Goal: Navigation & Orientation: Understand site structure

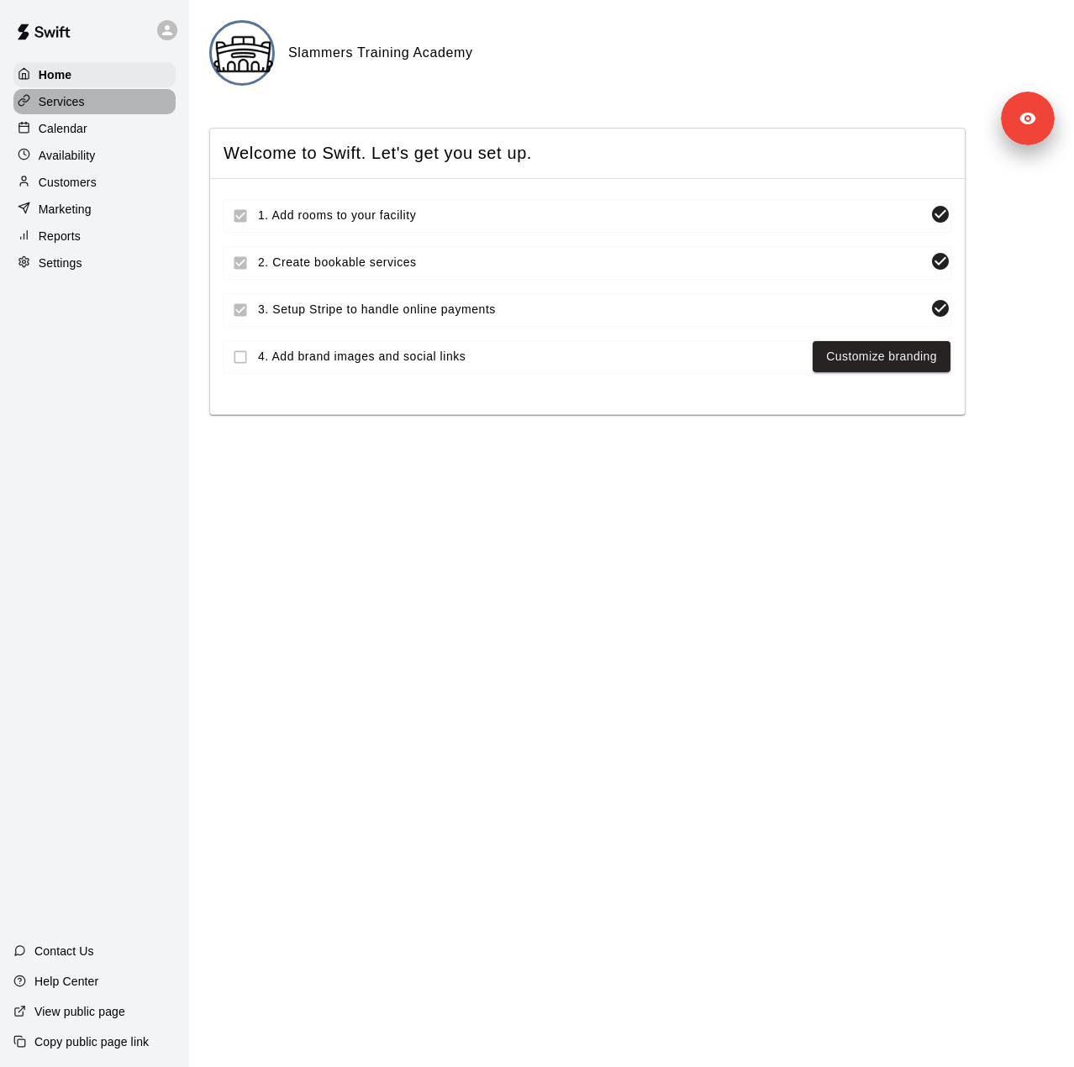
click at [91, 106] on div "Services" at bounding box center [94, 101] width 162 height 25
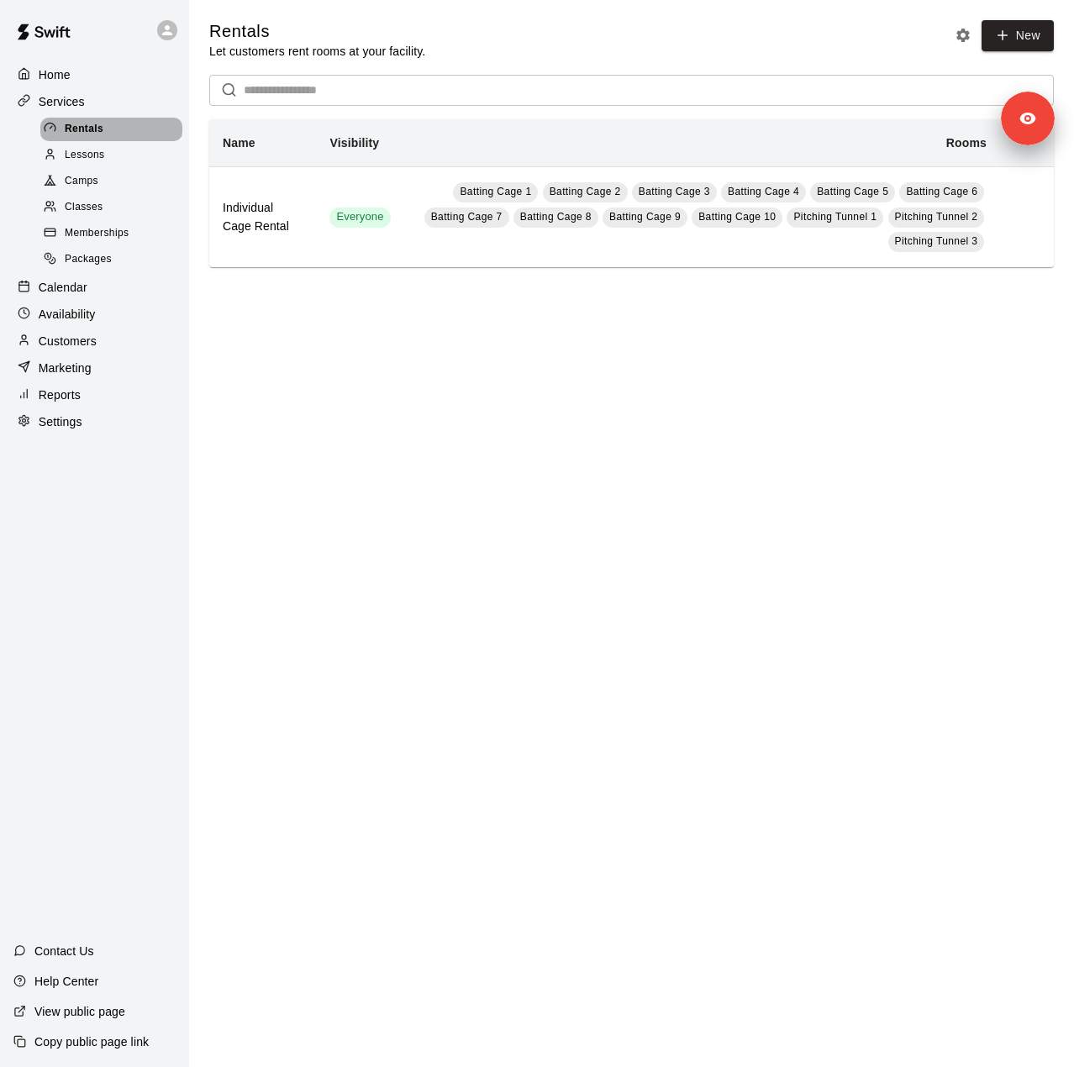
click at [87, 130] on span "Rentals" at bounding box center [84, 129] width 39 height 17
click at [89, 154] on span "Lessons" at bounding box center [85, 155] width 40 height 17
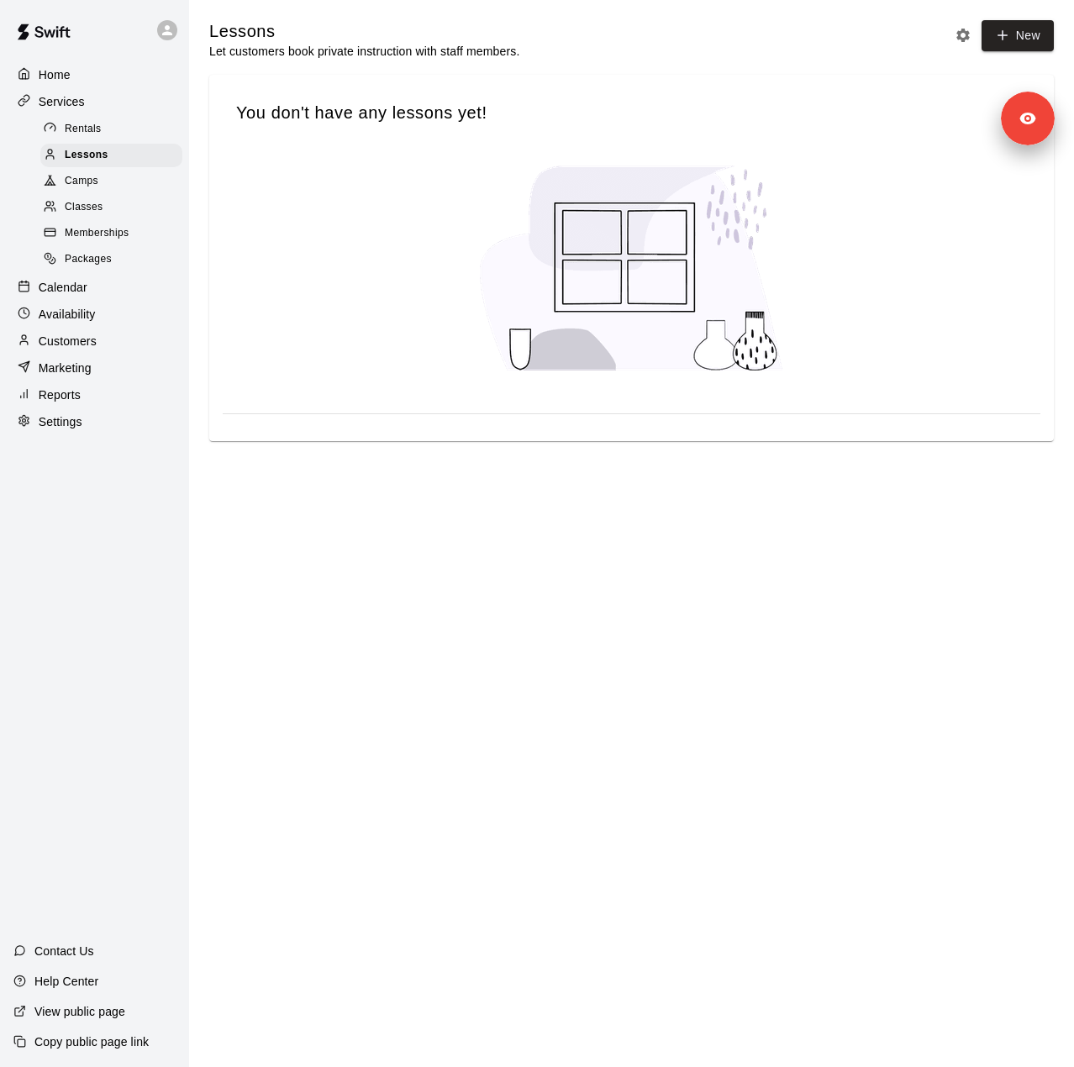
click at [87, 179] on span "Camps" at bounding box center [82, 181] width 34 height 17
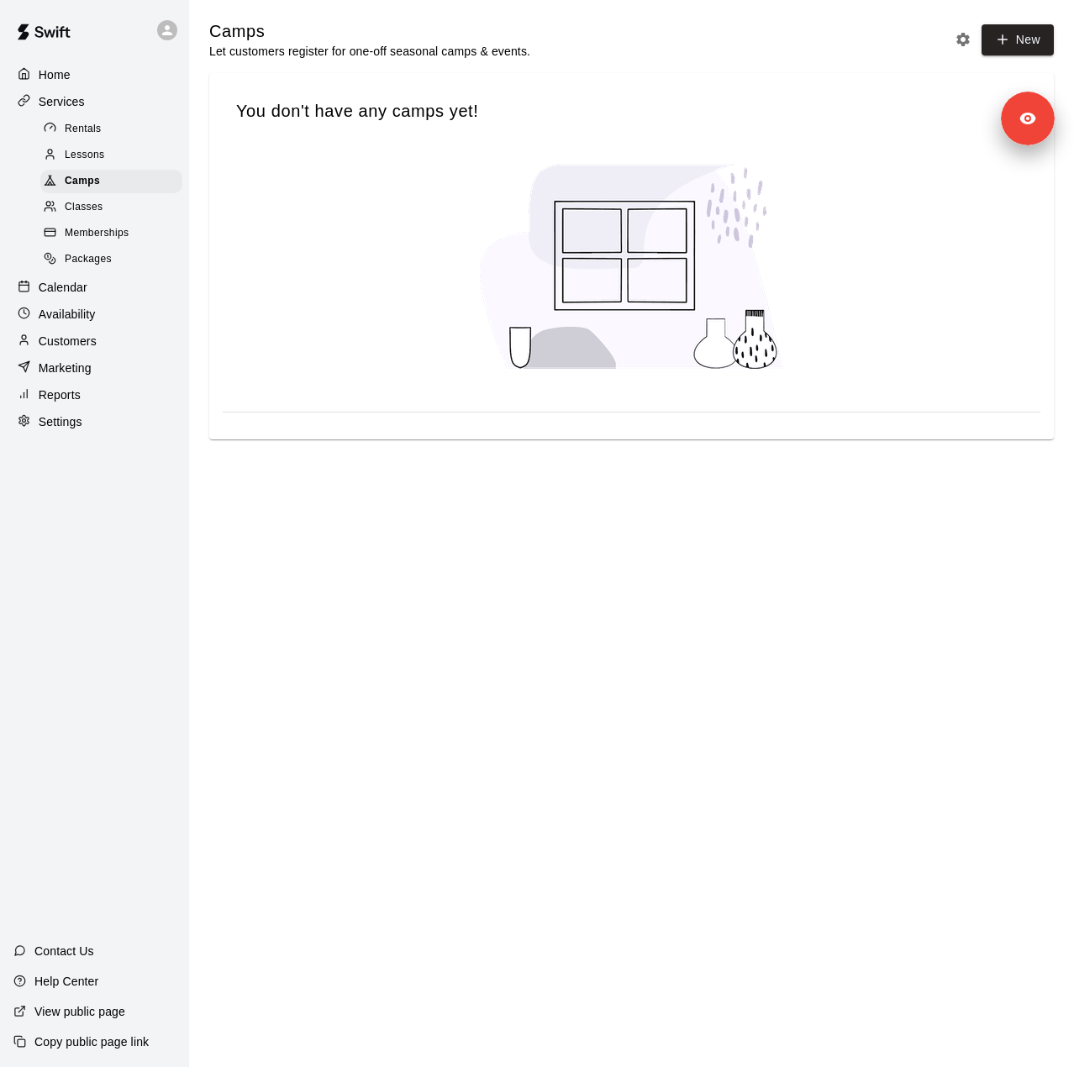
click at [76, 216] on span "Classes" at bounding box center [84, 207] width 38 height 17
click at [80, 239] on span "Memberships" at bounding box center [97, 233] width 64 height 17
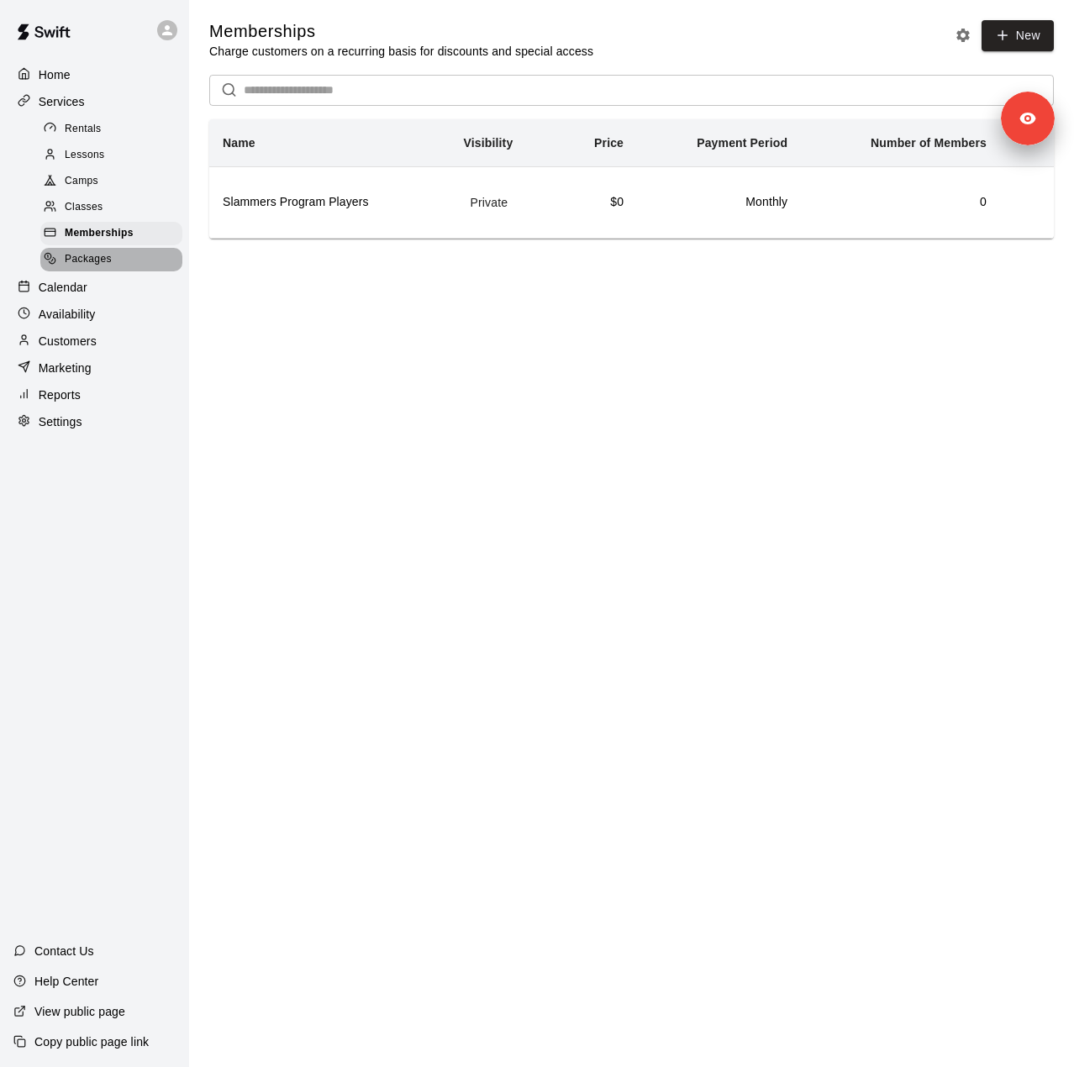
click at [101, 265] on span "Packages" at bounding box center [88, 259] width 47 height 17
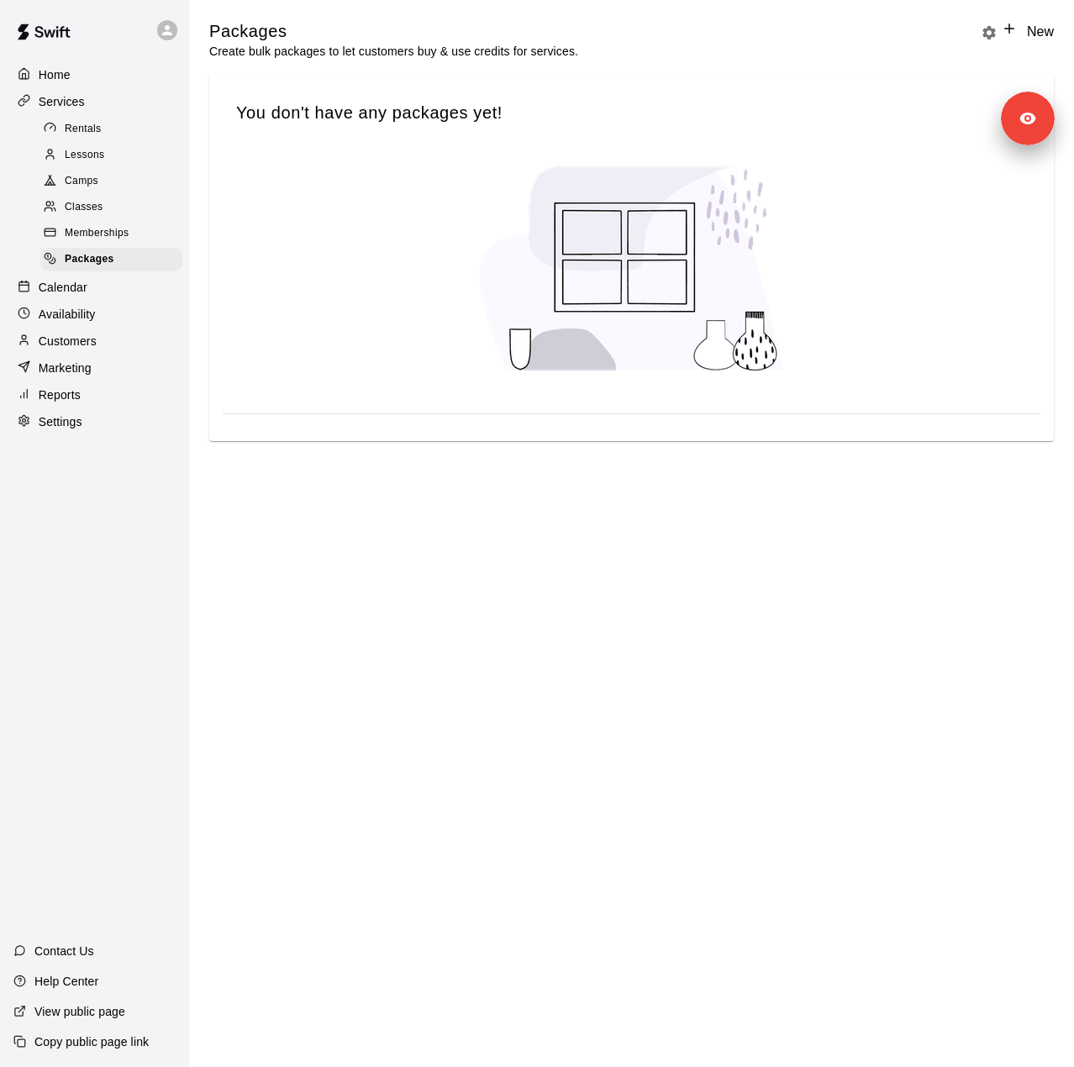
click at [71, 296] on p "Calendar" at bounding box center [63, 287] width 49 height 17
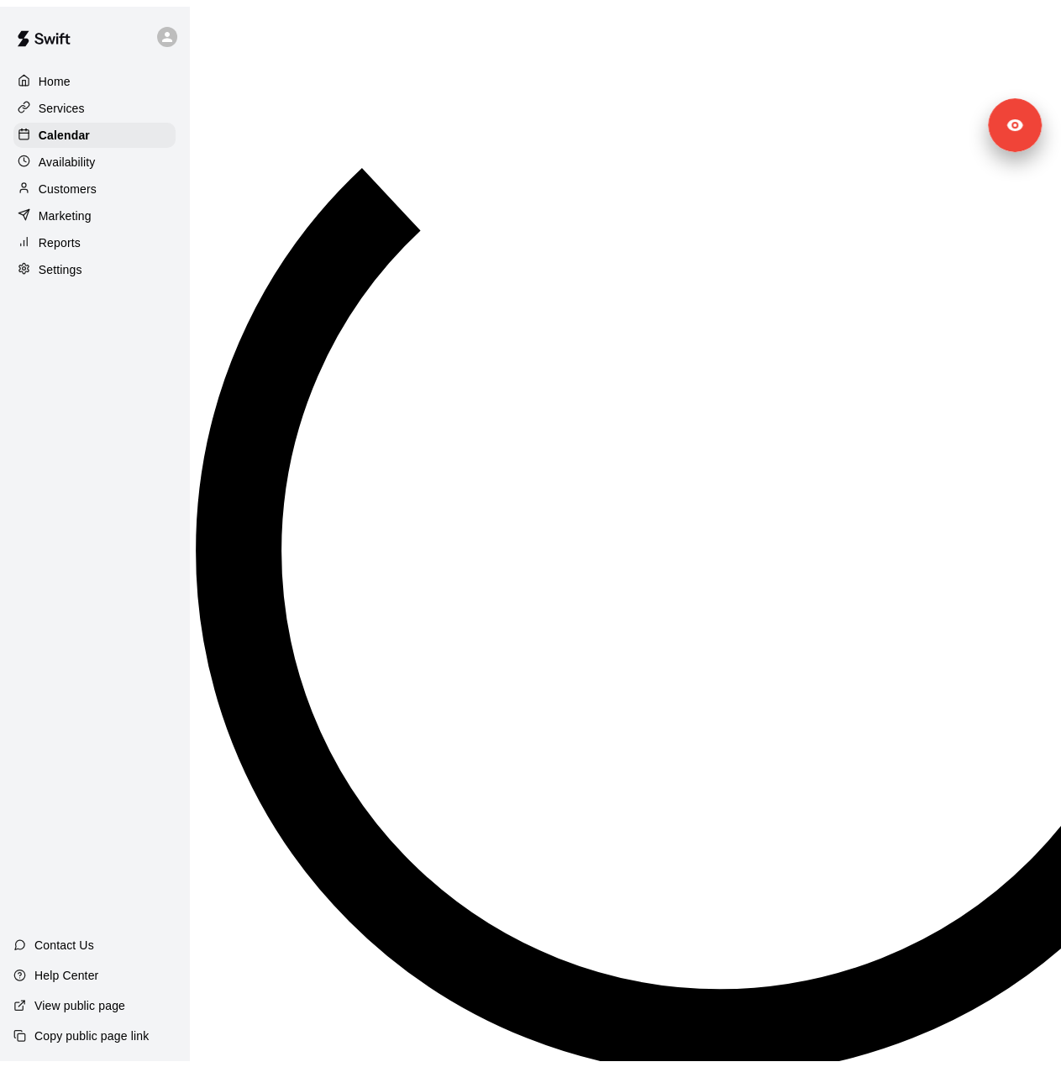
scroll to position [588, 0]
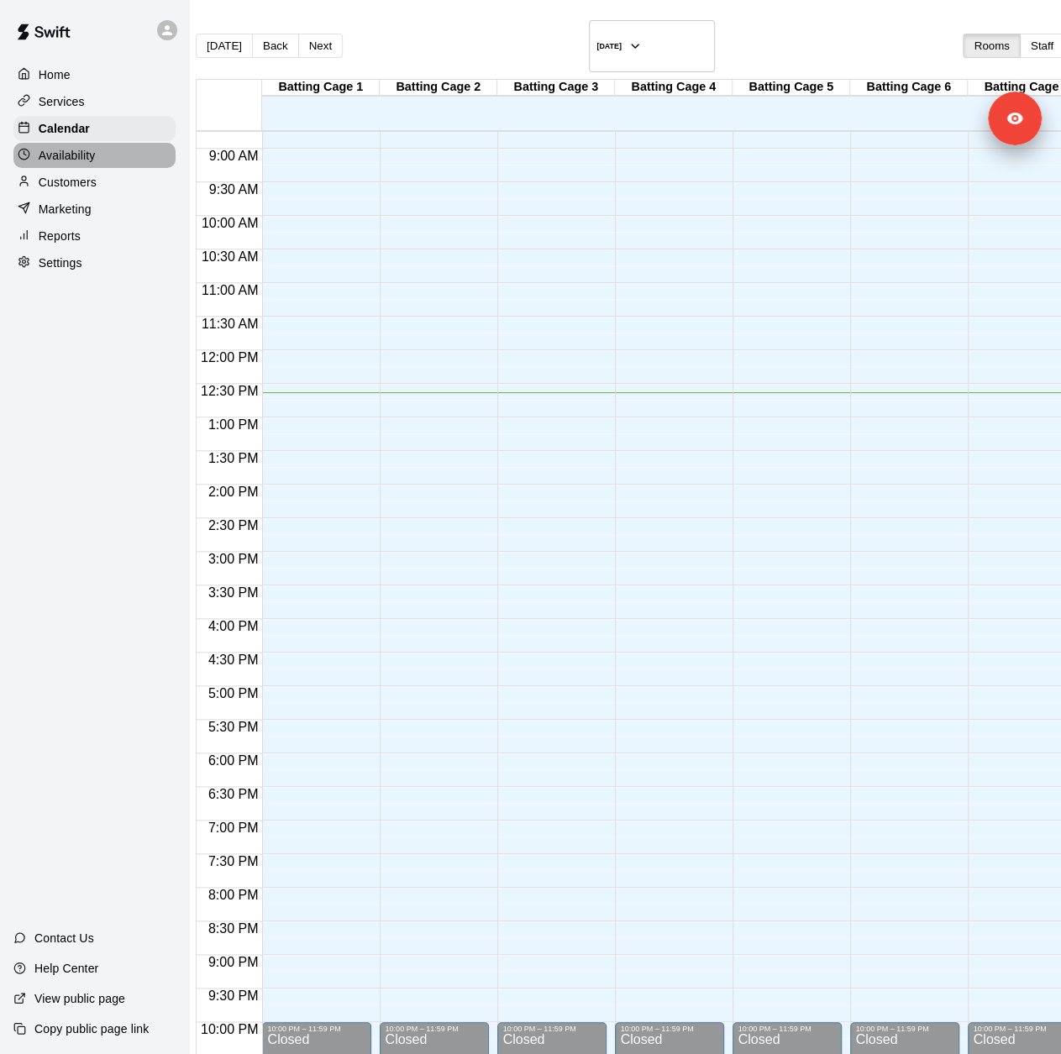
click at [77, 168] on div "Availability" at bounding box center [94, 155] width 162 height 25
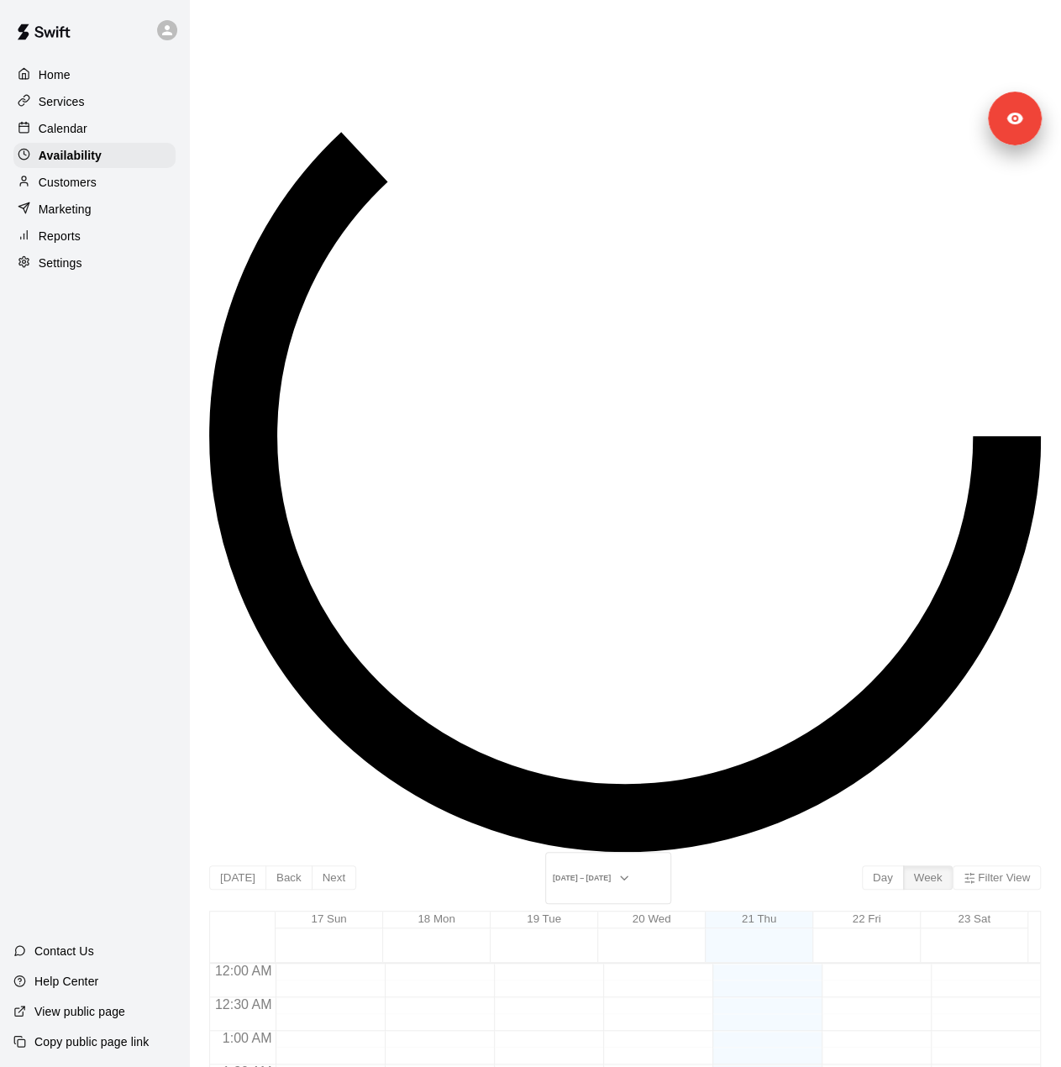
scroll to position [638, 0]
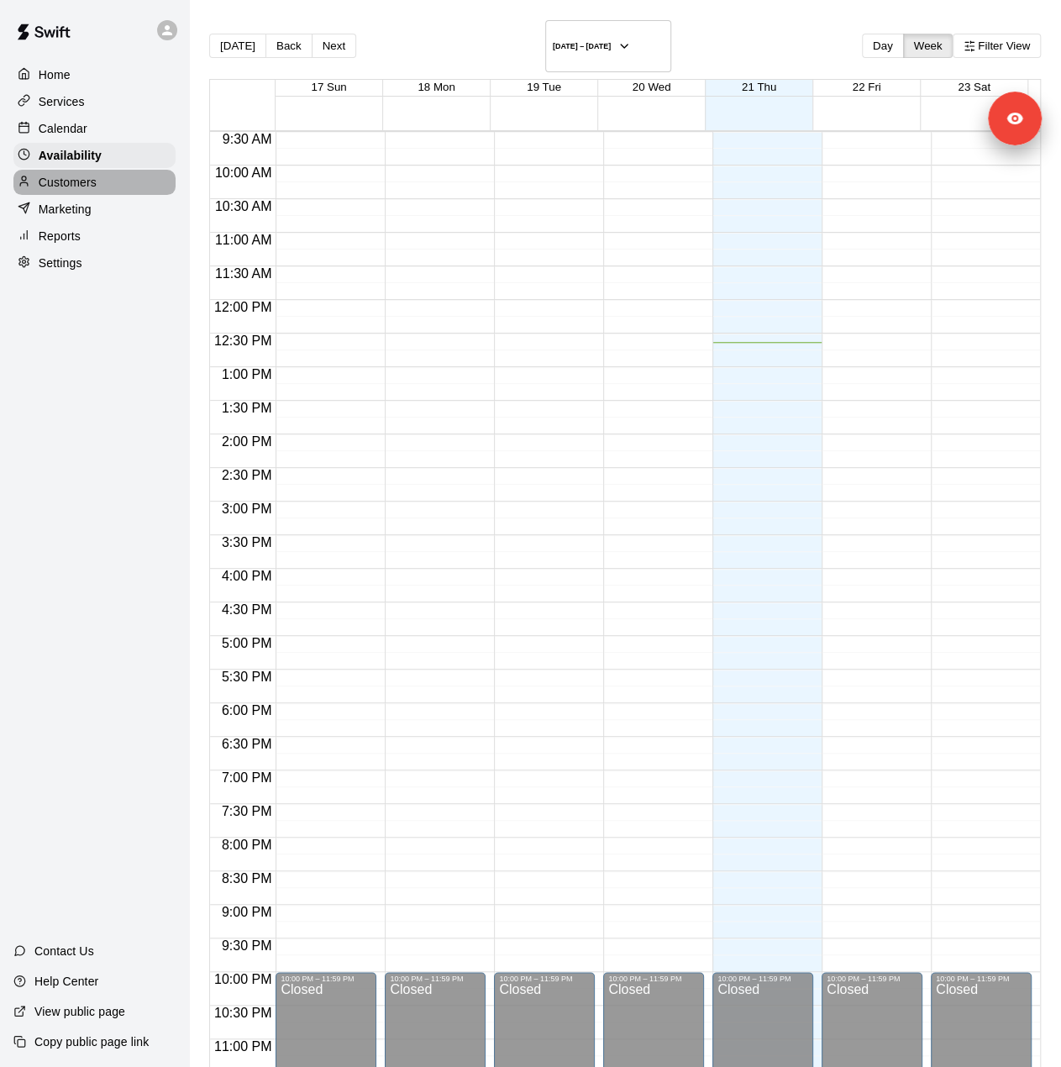
click at [66, 191] on p "Customers" at bounding box center [68, 182] width 58 height 17
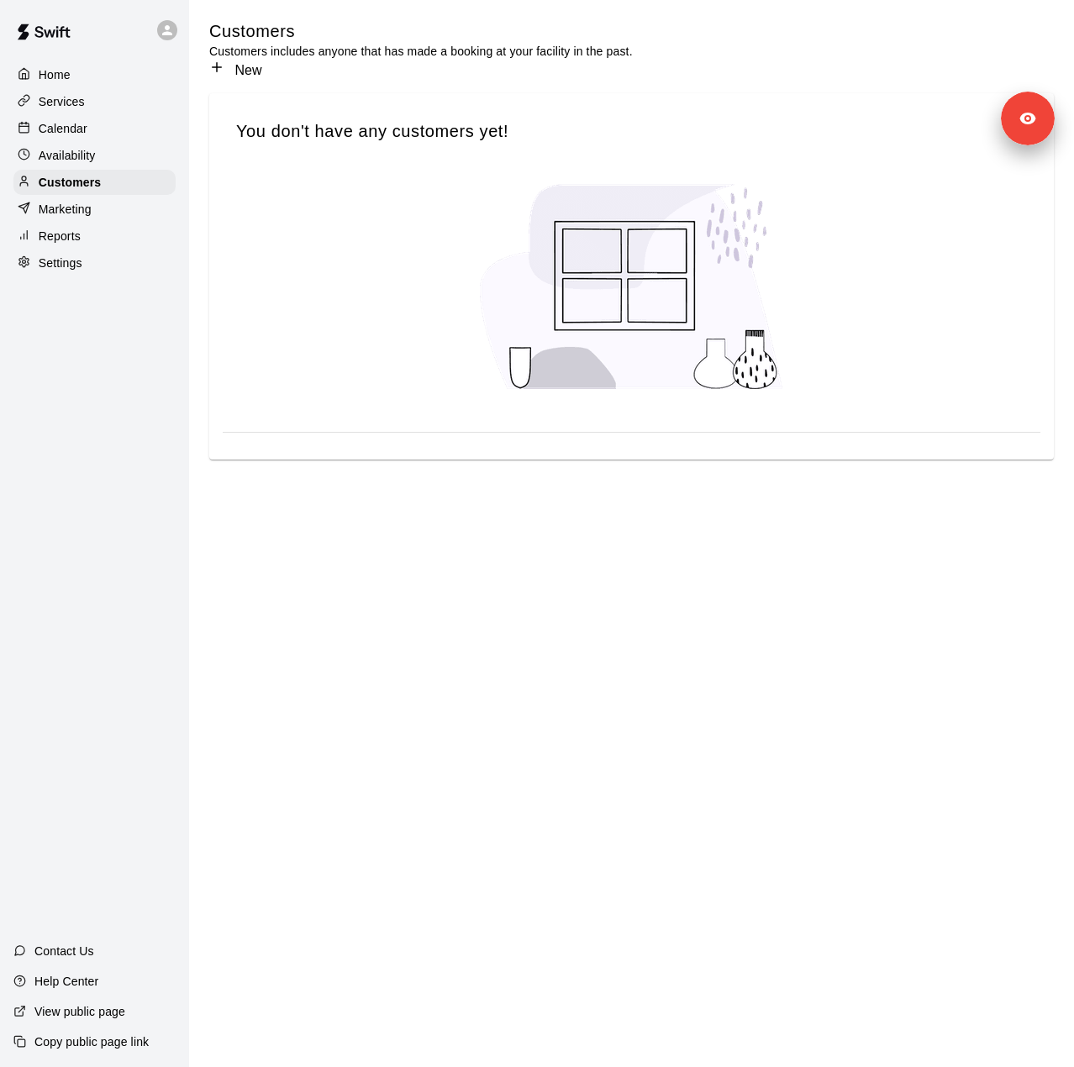
click at [66, 218] on p "Marketing" at bounding box center [65, 209] width 53 height 17
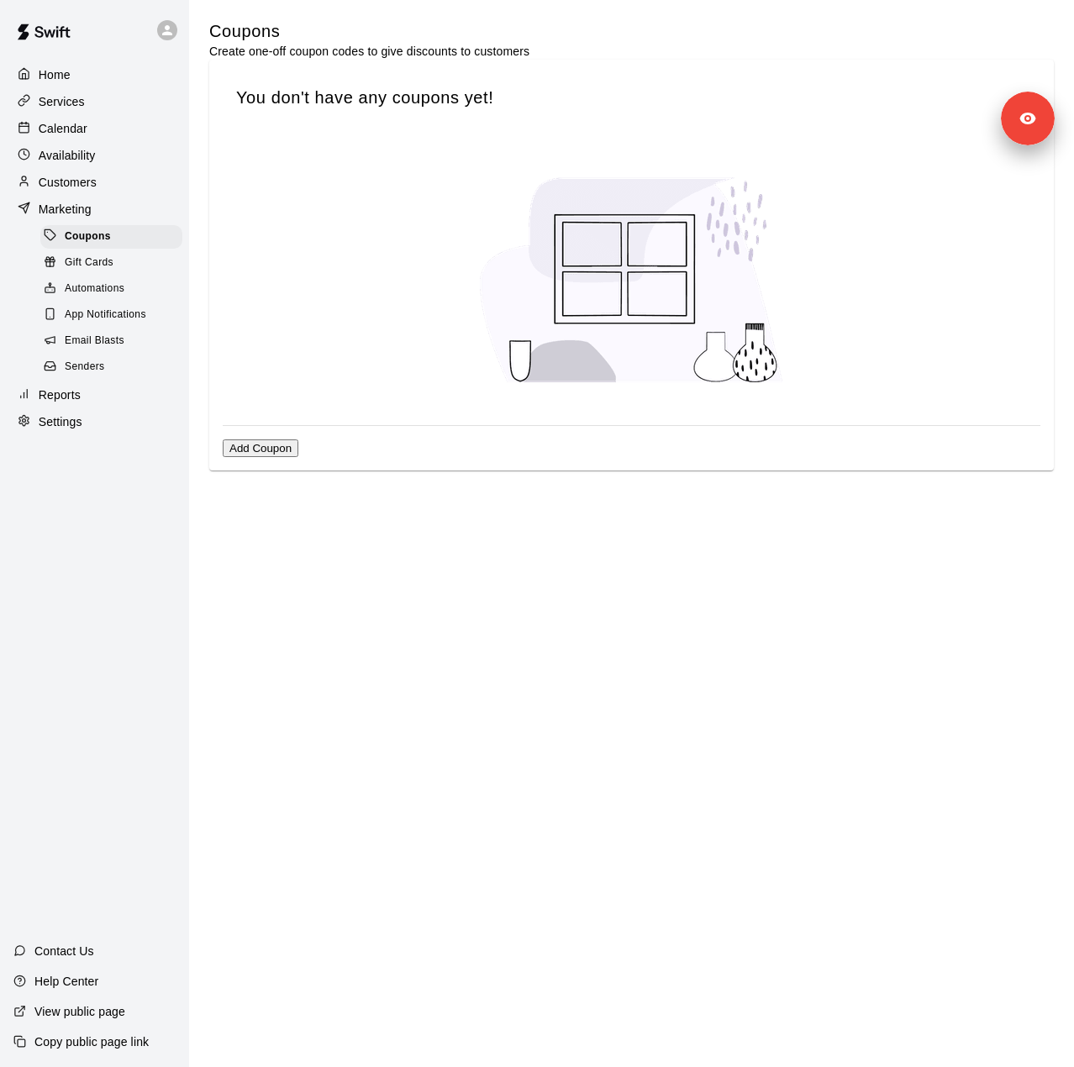
click at [71, 403] on p "Reports" at bounding box center [60, 394] width 42 height 17
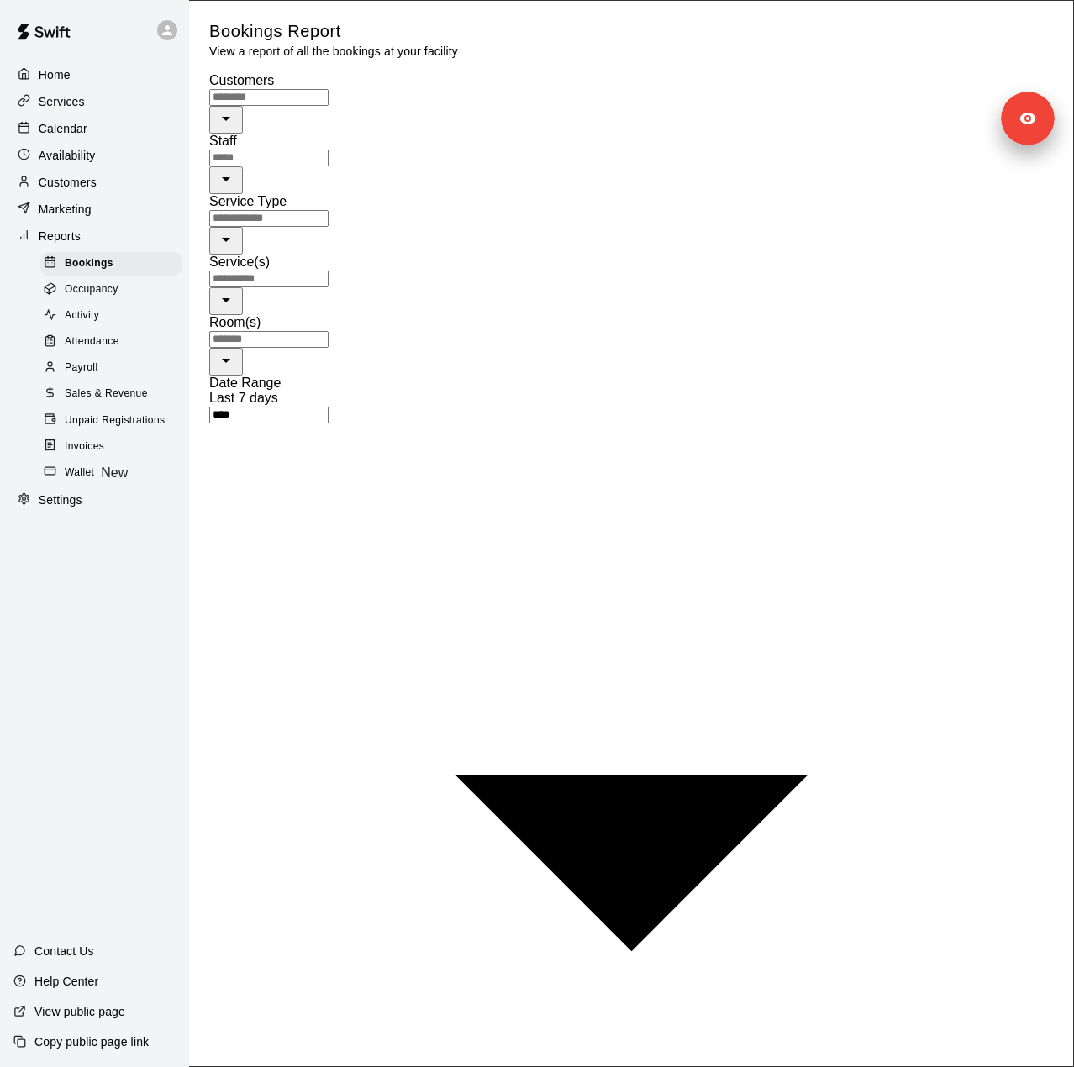
click at [94, 513] on div "Settings" at bounding box center [94, 500] width 162 height 25
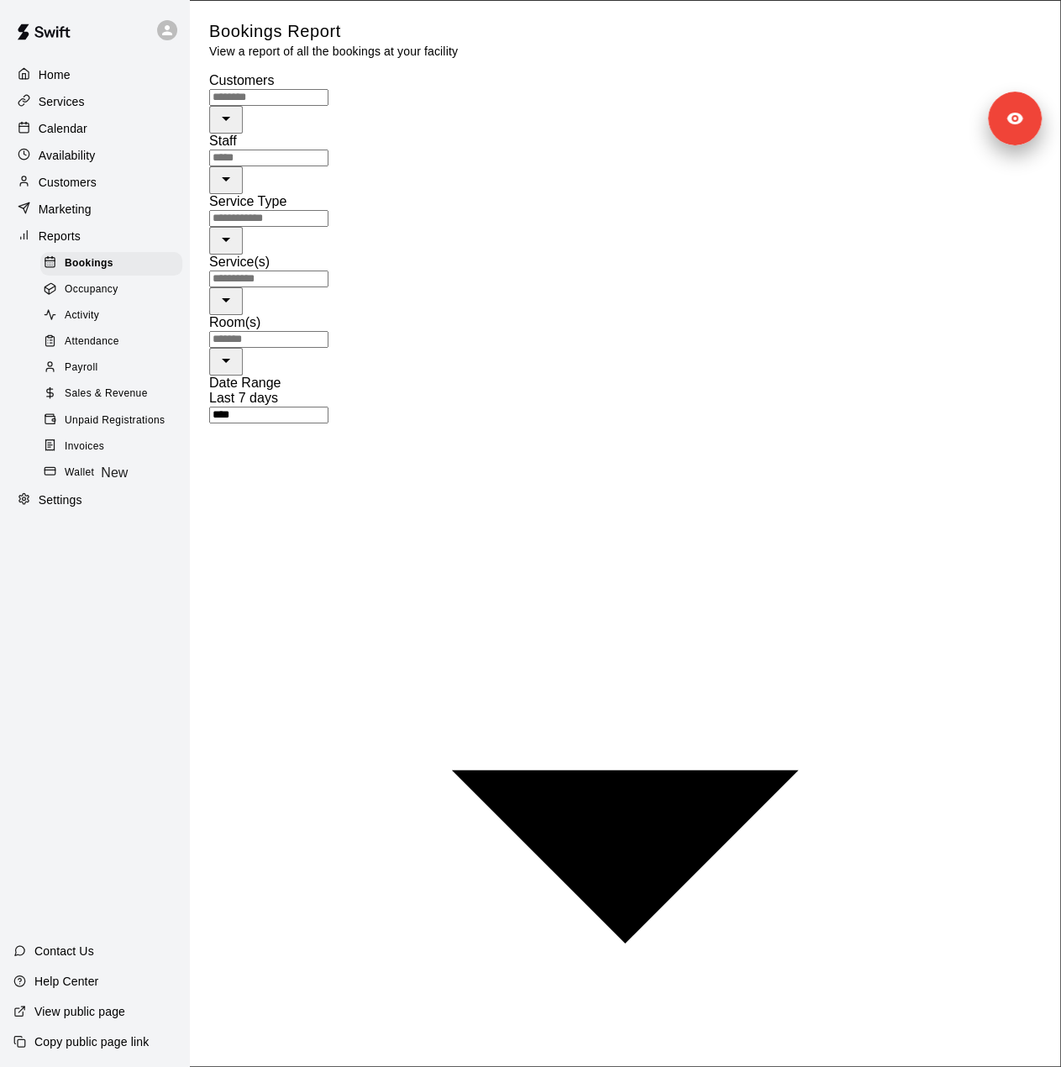
select select "**"
